Goal: Check status: Check status

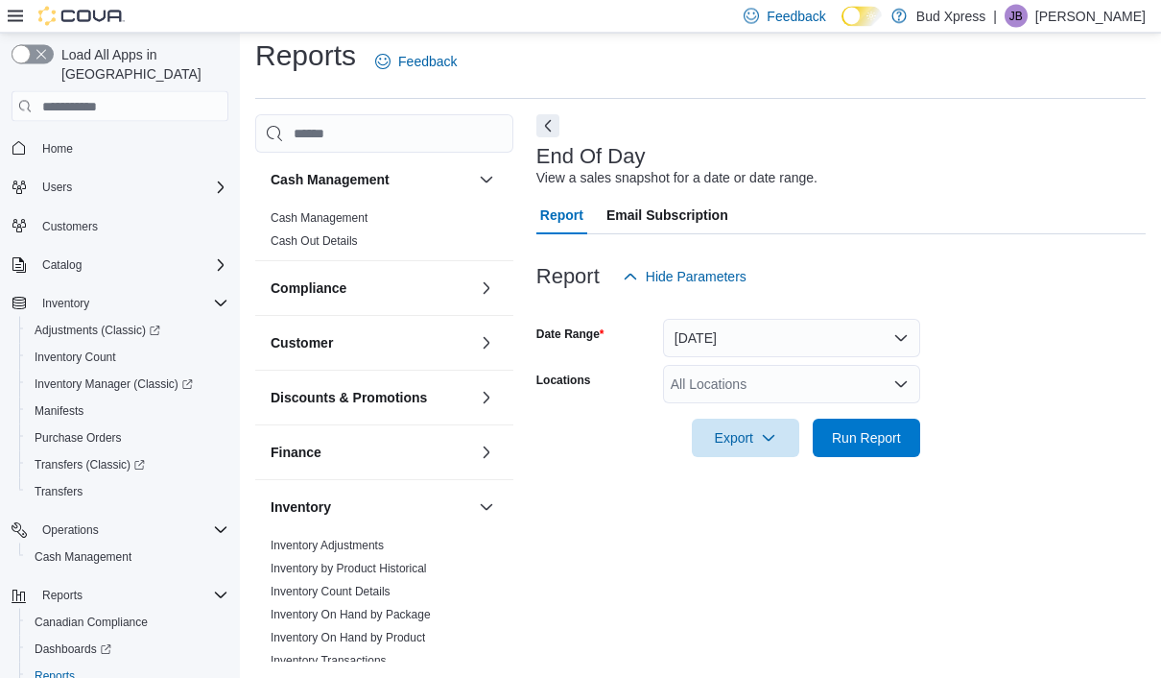
scroll to position [43, 0]
click at [860, 429] on span "Run Report" at bounding box center [866, 438] width 69 height 19
